Goal: Find specific page/section: Find specific page/section

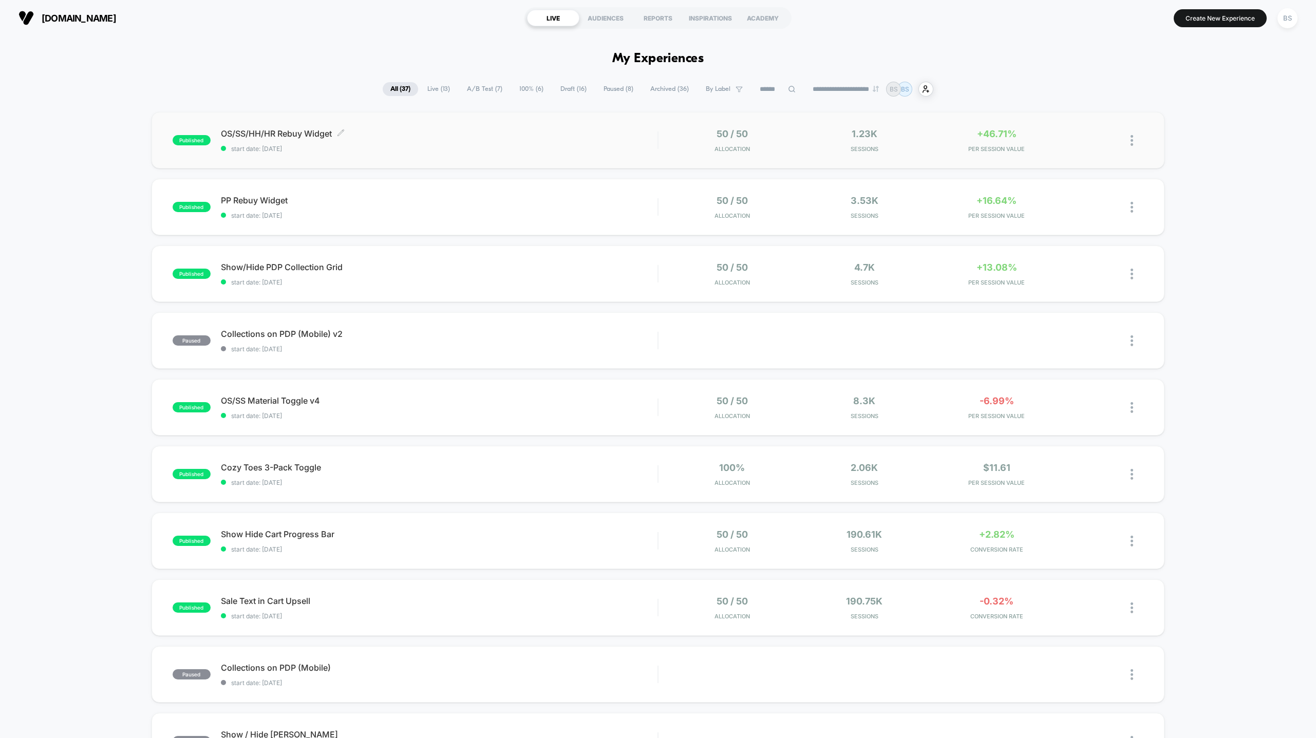
click at [499, 140] on div "OS/SS/HH/HR Rebuy Widget Click to edit experience details Click to edit experie…" at bounding box center [439, 140] width 437 height 24
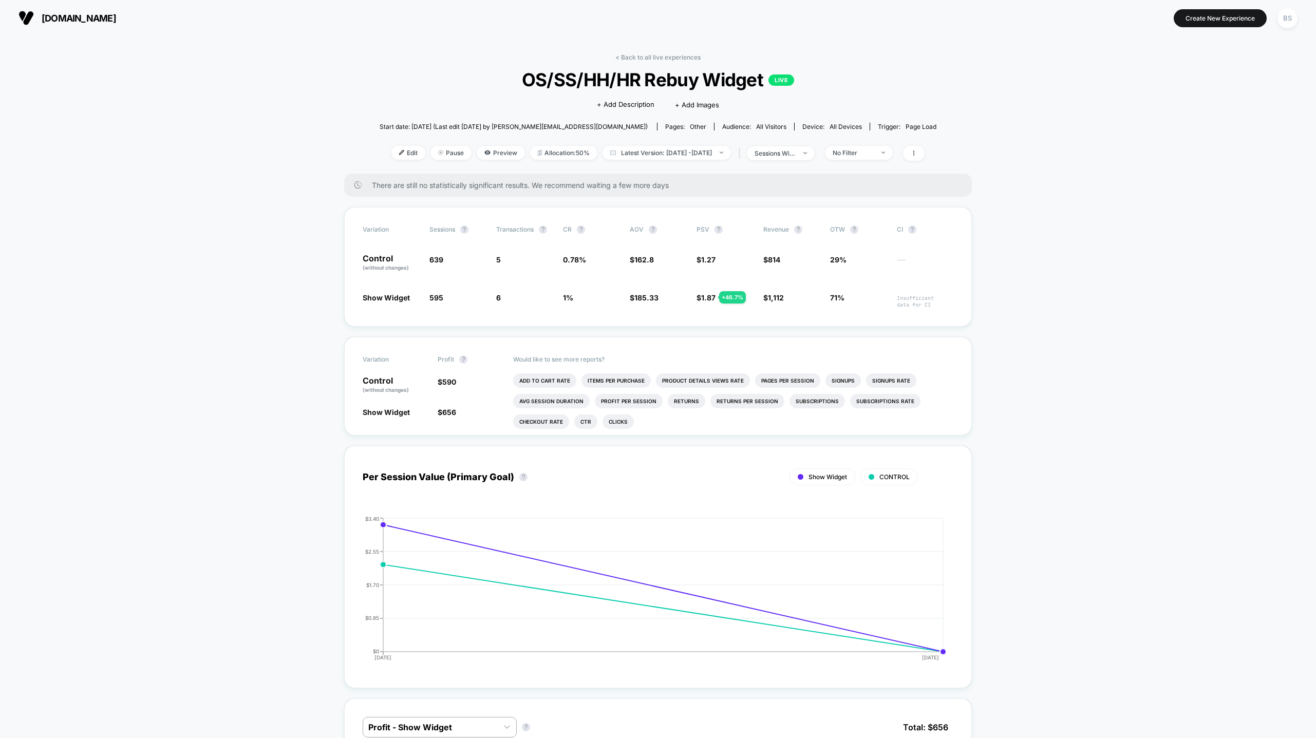
click at [649, 53] on link "< Back to all live experiences" at bounding box center [658, 57] width 85 height 8
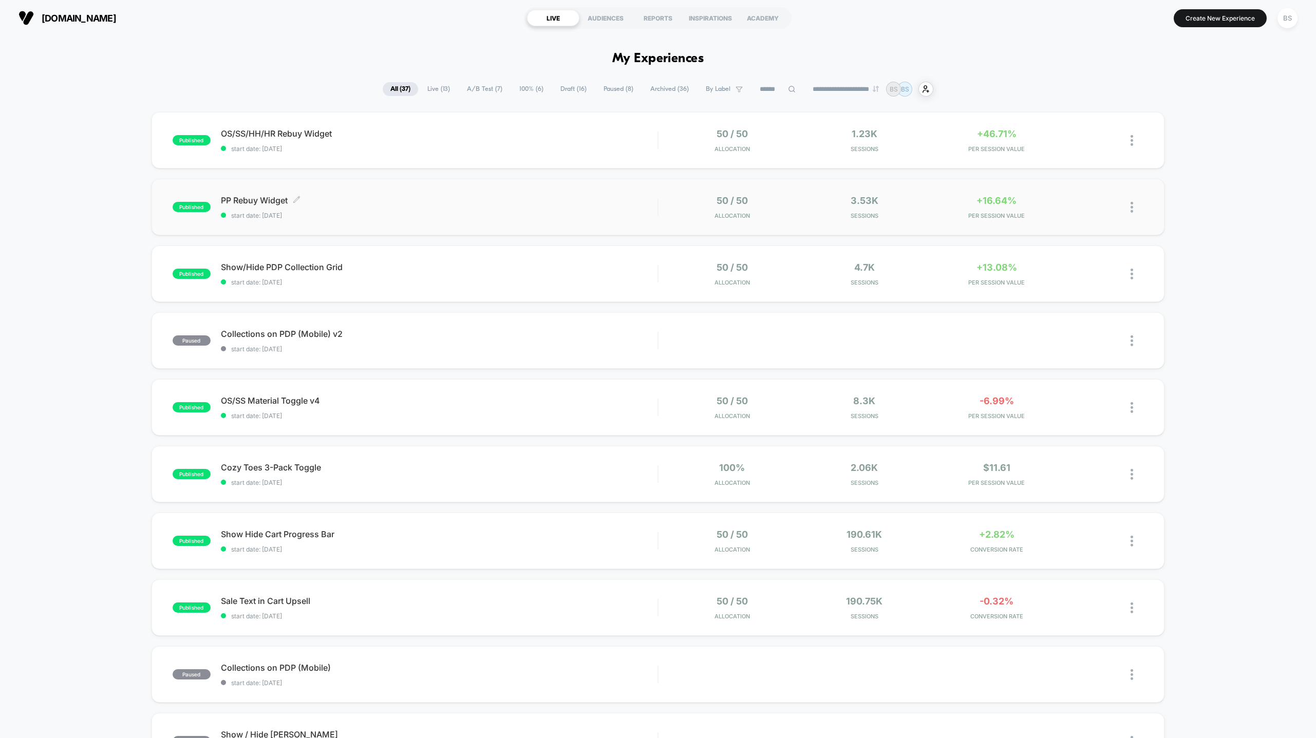
click at [594, 214] on span "start date: [DATE]" at bounding box center [439, 216] width 437 height 8
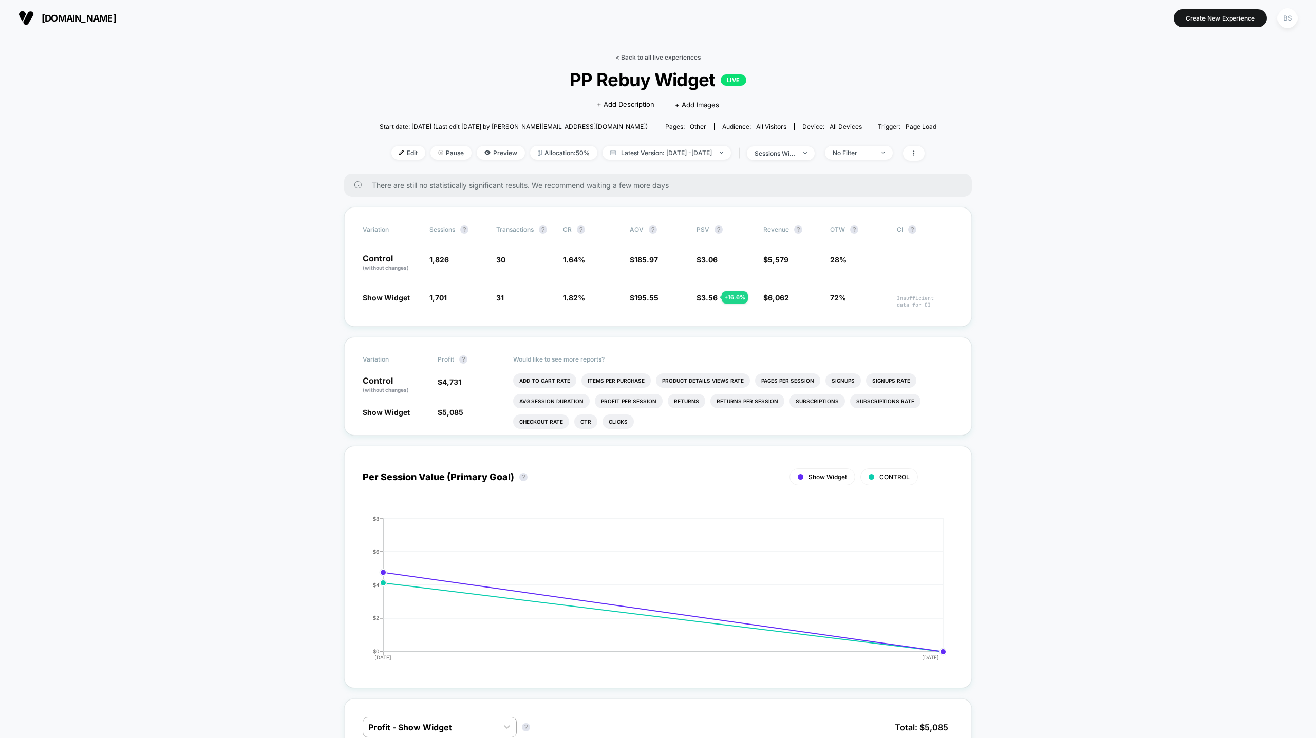
click at [632, 54] on link "< Back to all live experiences" at bounding box center [658, 57] width 85 height 8
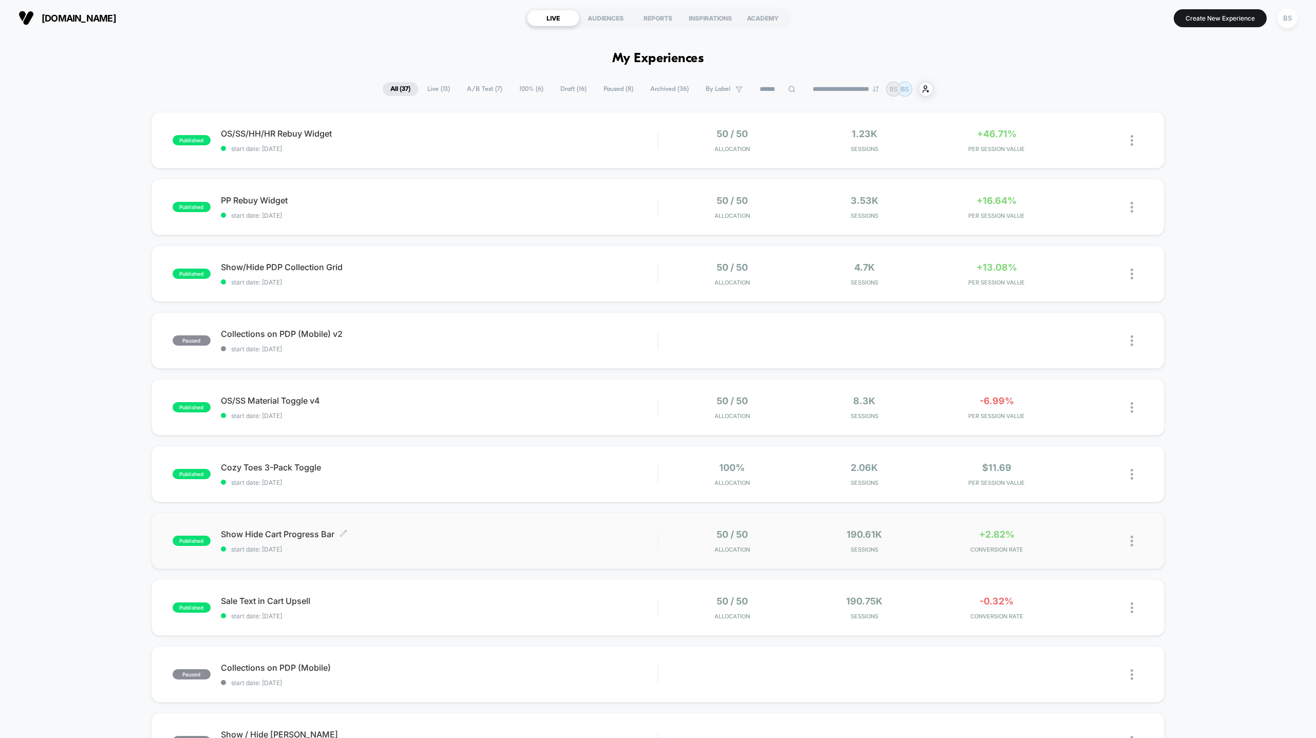
click at [572, 542] on div "Show Hide Cart Progress Bar Click to edit experience details Click to edit expe…" at bounding box center [439, 541] width 437 height 24
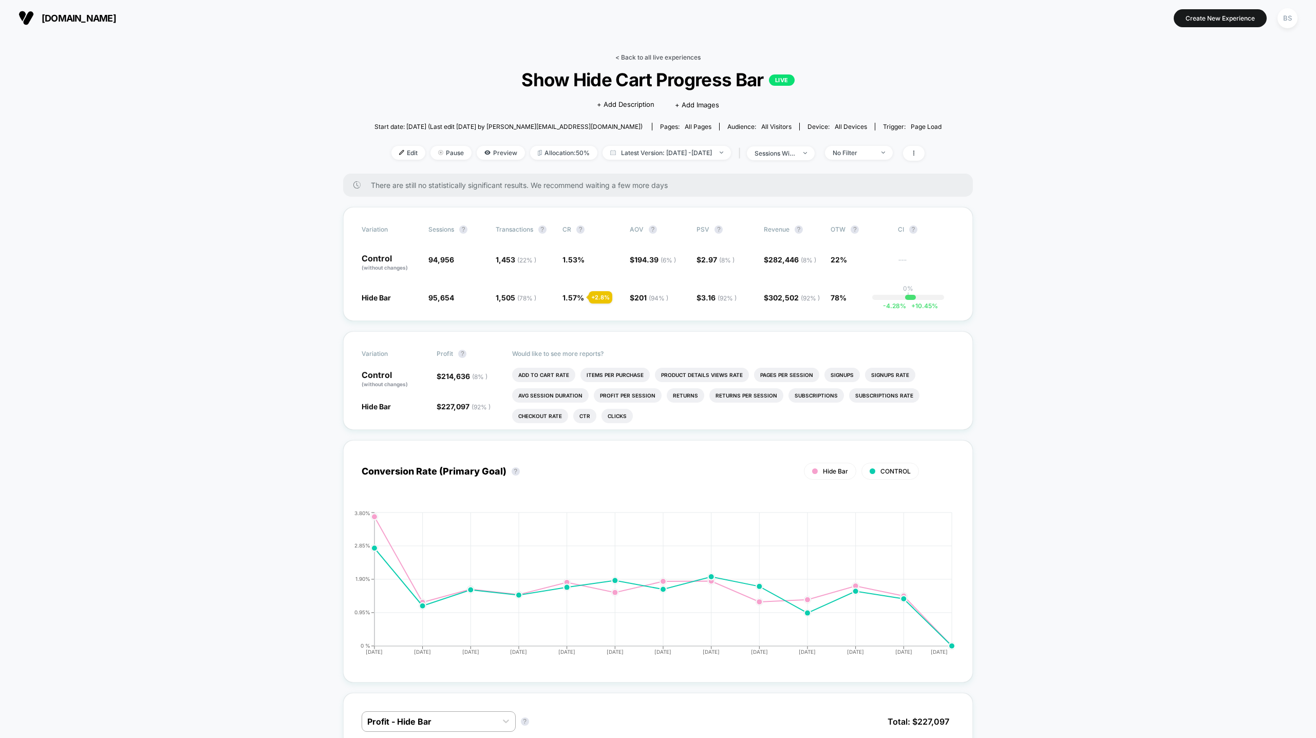
click at [641, 55] on link "< Back to all live experiences" at bounding box center [658, 57] width 85 height 8
